Goal: Check status: Check status

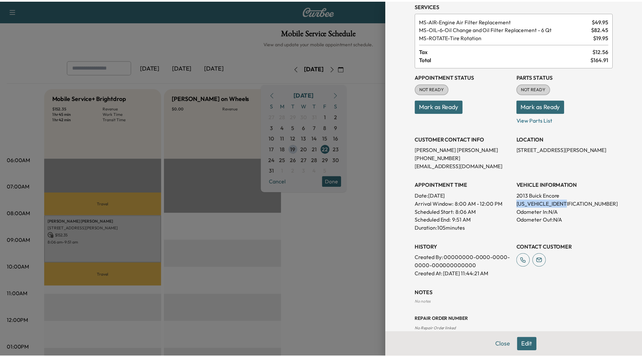
scroll to position [42, 0]
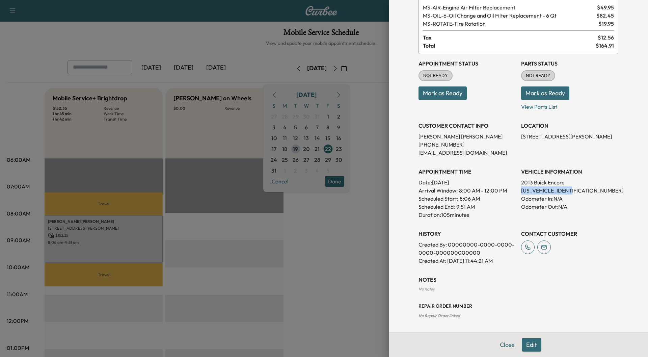
drag, startPoint x: 501, startPoint y: 346, endPoint x: 490, endPoint y: 346, distance: 11.2
click at [501, 346] on button "Close" at bounding box center [508, 345] width 24 height 14
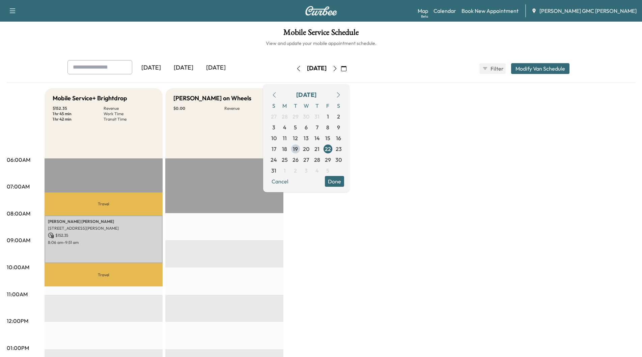
click at [186, 64] on div "[DATE]" at bounding box center [183, 68] width 32 height 16
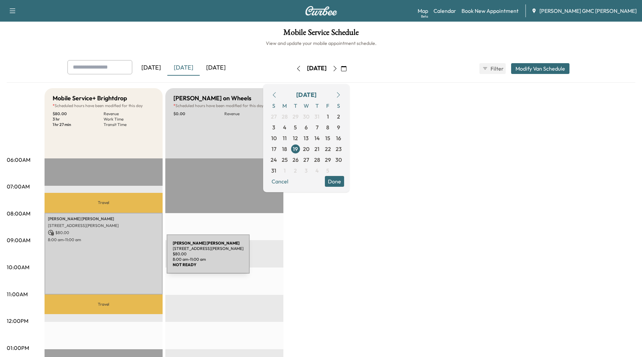
click at [116, 258] on div "[PERSON_NAME] [STREET_ADDRESS][PERSON_NAME] $ 80.00 8:00 am - 11:00 am" at bounding box center [104, 254] width 118 height 82
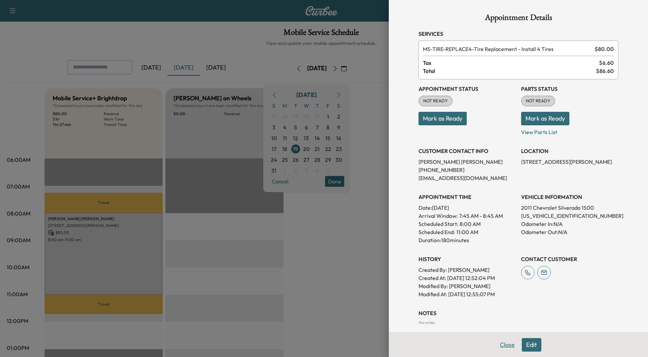
click at [496, 343] on button "Close" at bounding box center [508, 345] width 24 height 14
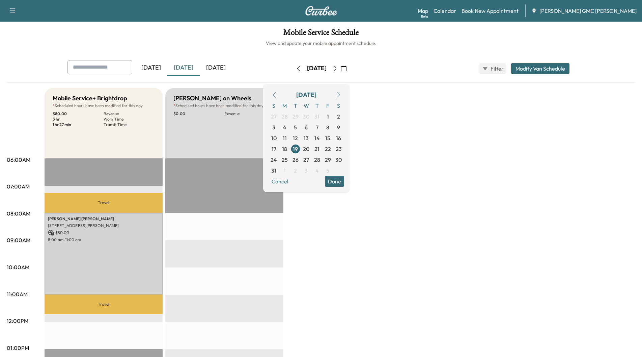
click at [218, 68] on div "[DATE]" at bounding box center [216, 68] width 32 height 16
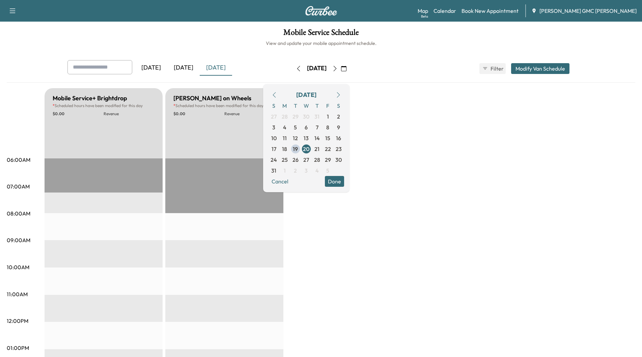
click at [186, 70] on div "[DATE]" at bounding box center [183, 68] width 32 height 16
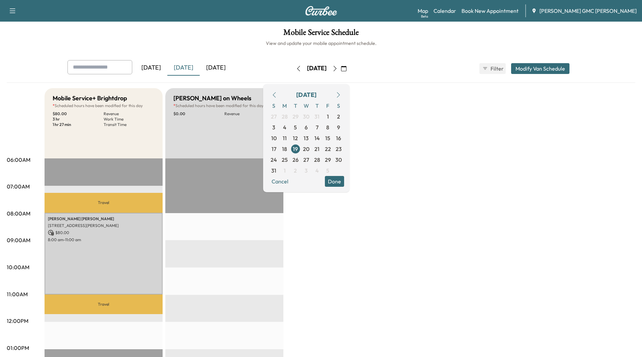
click at [225, 69] on div "[DATE]" at bounding box center [216, 68] width 32 height 16
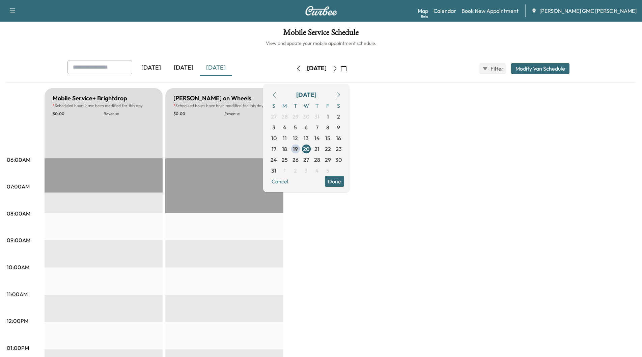
click at [338, 69] on icon "button" at bounding box center [335, 68] width 5 height 5
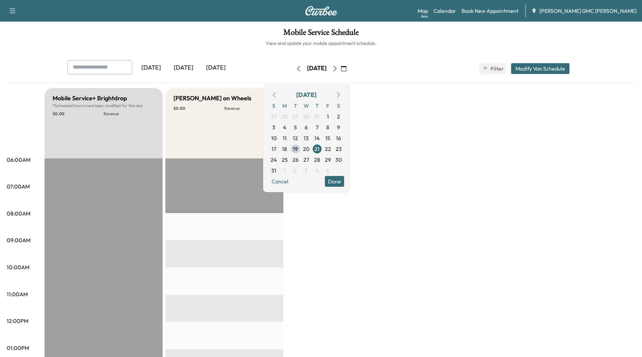
click at [338, 70] on icon "button" at bounding box center [335, 68] width 5 height 5
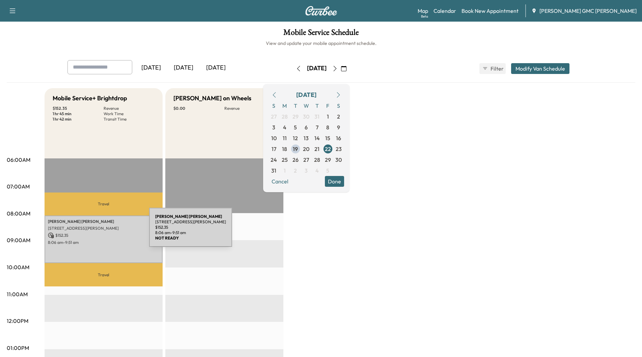
click at [99, 232] on p "$ 152.35" at bounding box center [103, 235] width 111 height 6
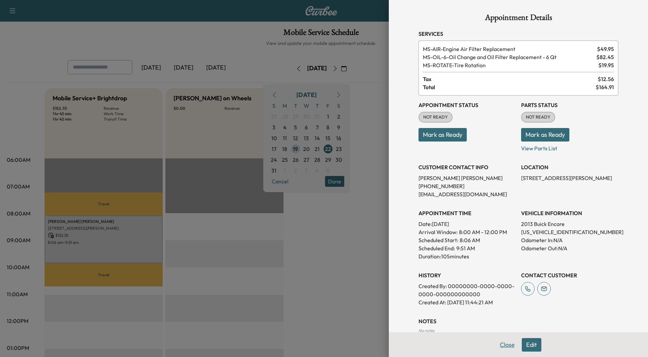
click at [502, 346] on button "Close" at bounding box center [508, 345] width 24 height 14
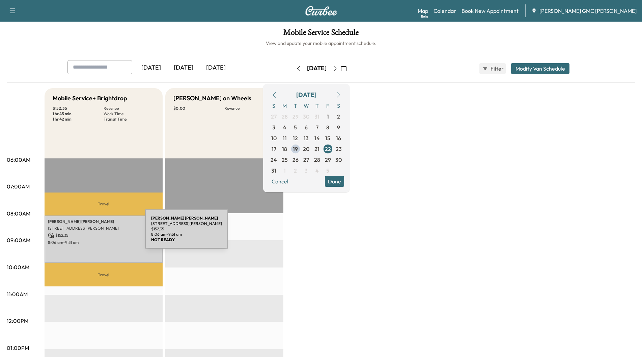
click at [95, 233] on p "$ 152.35" at bounding box center [103, 235] width 111 height 6
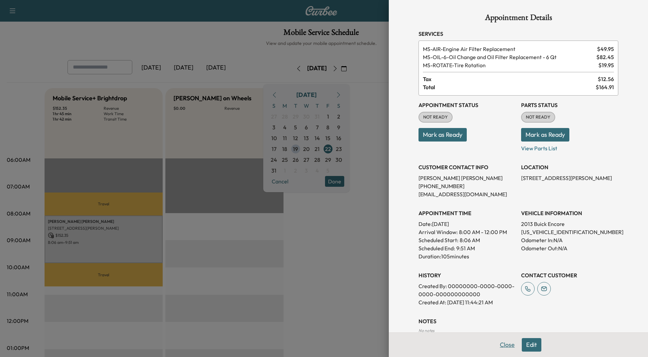
click at [497, 347] on button "Close" at bounding box center [508, 345] width 24 height 14
